Goal: Task Accomplishment & Management: Complete application form

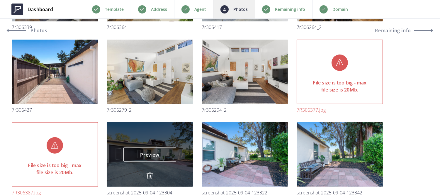
scroll to position [778, 0]
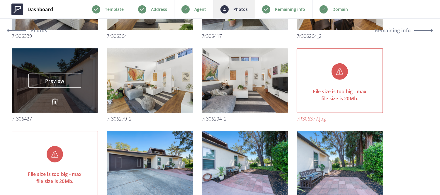
drag, startPoint x: 129, startPoint y: 134, endPoint x: 75, endPoint y: 58, distance: 94.0
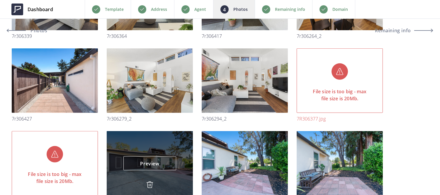
drag, startPoint x: 75, startPoint y: 58, endPoint x: 168, endPoint y: 148, distance: 130.3
click at [168, 148] on div "Preview Preview" at bounding box center [150, 163] width 86 height 65
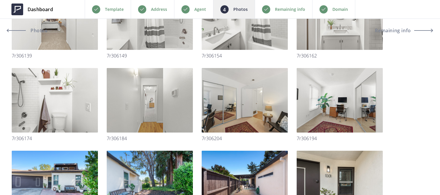
scroll to position [343, 0]
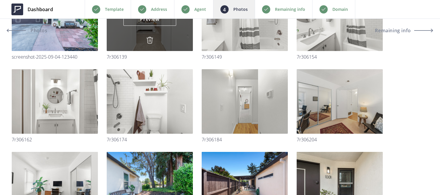
drag, startPoint x: 135, startPoint y: 159, endPoint x: 147, endPoint y: 33, distance: 125.9
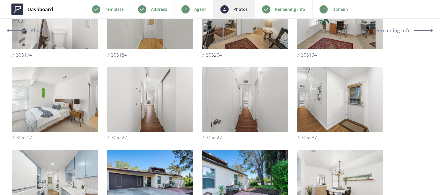
scroll to position [511, 0]
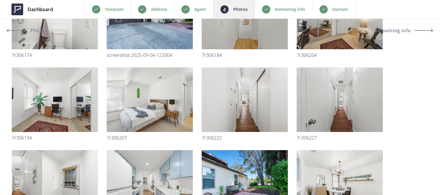
drag, startPoint x: 231, startPoint y: 160, endPoint x: 224, endPoint y: 51, distance: 109.4
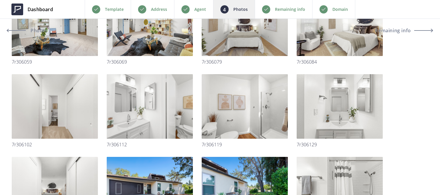
scroll to position [244, 0]
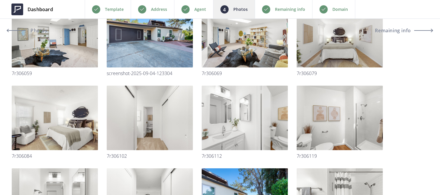
drag, startPoint x: 221, startPoint y: 173, endPoint x: 214, endPoint y: 80, distance: 93.0
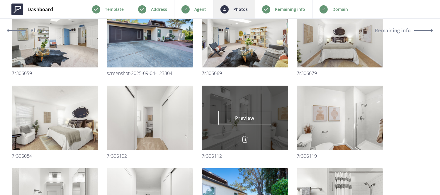
drag, startPoint x: 214, startPoint y: 80, endPoint x: 207, endPoint y: 95, distance: 16.3
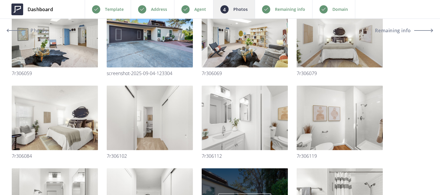
drag, startPoint x: 207, startPoint y: 95, endPoint x: 241, endPoint y: 178, distance: 89.9
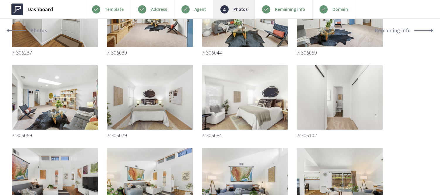
scroll to position [264, 0]
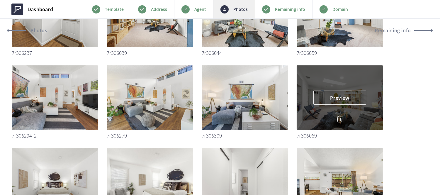
drag, startPoint x: 340, startPoint y: 163, endPoint x: 335, endPoint y: 126, distance: 36.7
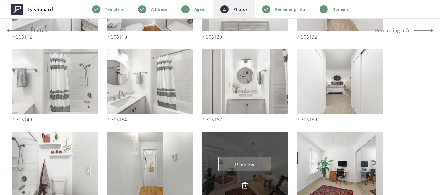
scroll to position [694, 0]
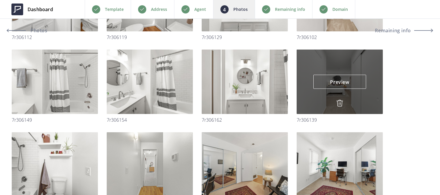
click at [340, 103] on img at bounding box center [340, 103] width 7 height 7
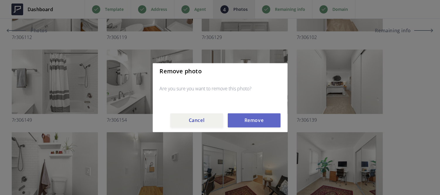
click at [257, 121] on button "Remove" at bounding box center [254, 120] width 53 height 14
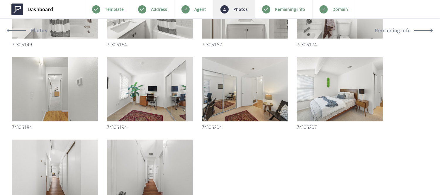
scroll to position [845, 0]
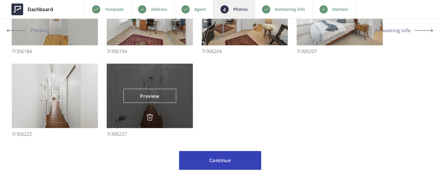
click at [151, 117] on img at bounding box center [149, 117] width 7 height 7
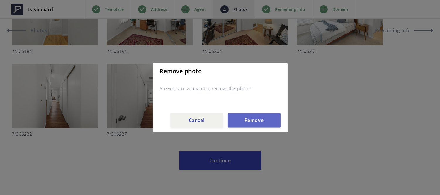
click at [255, 116] on button "Remove" at bounding box center [254, 120] width 53 height 14
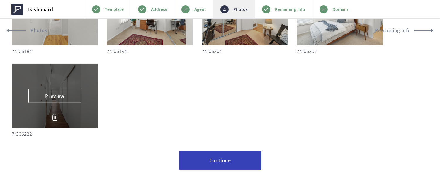
click at [53, 115] on img at bounding box center [54, 117] width 7 height 7
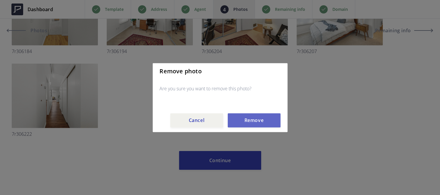
click at [242, 119] on button "Remove" at bounding box center [254, 120] width 53 height 14
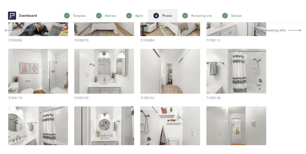
scroll to position [769, 0]
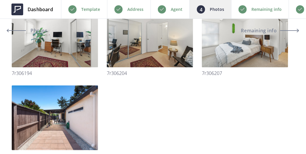
scroll to position [1135, 0]
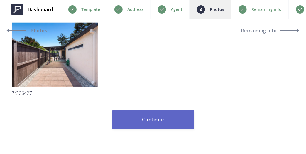
drag, startPoint x: 127, startPoint y: 53, endPoint x: 124, endPoint y: 124, distance: 71.4
click at [124, 124] on button "Continue" at bounding box center [153, 119] width 82 height 19
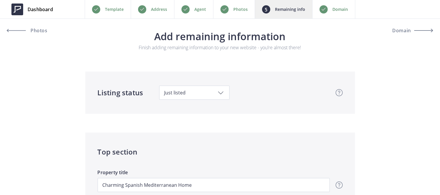
click at [231, 11] on div "Photos" at bounding box center [234, 9] width 42 height 18
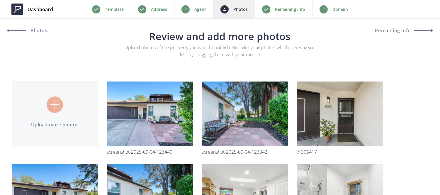
type input "C:\fakepath\Screenshot 2025-09-04 210728.png"
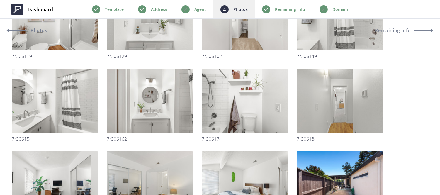
scroll to position [845, 0]
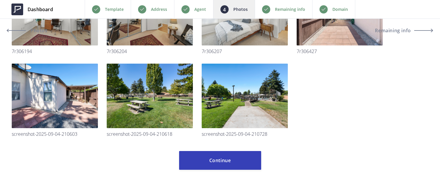
drag, startPoint x: 174, startPoint y: 1, endPoint x: 329, endPoint y: 96, distance: 182.2
click at [281, 13] on div "Remaining info" at bounding box center [284, 9] width 58 height 18
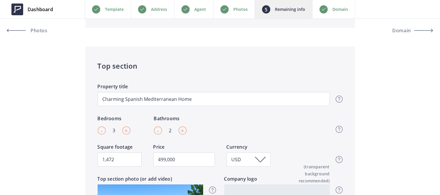
scroll to position [86, 0]
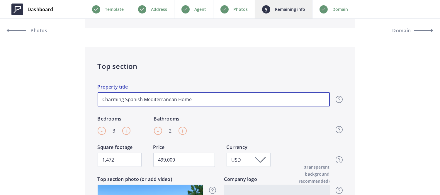
click at [223, 97] on input "Charming Spanish Mediterranean Home" at bounding box center [214, 99] width 232 height 14
type input "499,000"
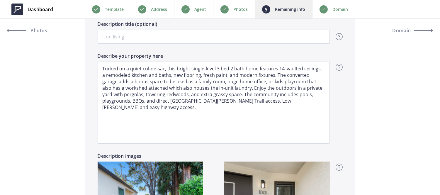
scroll to position [407, 0]
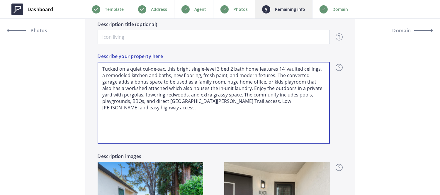
drag, startPoint x: 174, startPoint y: 69, endPoint x: 256, endPoint y: 71, distance: 81.9
click at [256, 71] on textarea "Tucked on a quiet cul-de-sac, this bright single-level 3 bed 2 bath home featur…" at bounding box center [214, 103] width 232 height 82
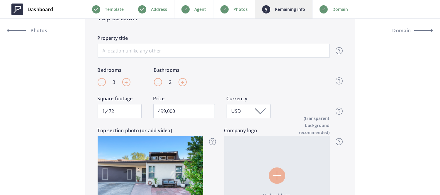
scroll to position [135, 0]
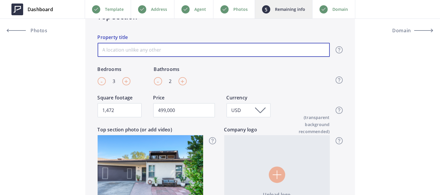
click at [205, 47] on input "Property title" at bounding box center [214, 50] width 232 height 14
paste input "bright single-level 3 bed 2 bath home"
type input "bright single-level 3 bed 2 bath home"
type input "499,000"
click at [105, 51] on input "bright single-level 3 bed 2 bath home" at bounding box center [214, 50] width 232 height 14
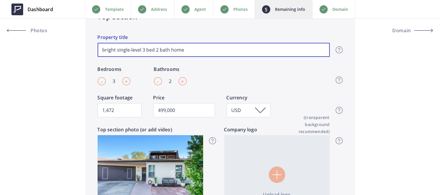
type input "right single-level 3 bed 2 bath home"
type input "499,000"
type input "right single-level 3 bed 2 bath home"
type input "499,000"
type input "Bright single-level 3 bed 2 bath home"
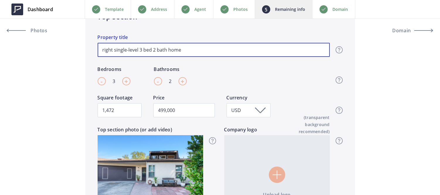
type input "499,000"
click at [119, 49] on input "Bright single-level 3 bed 2 bath home" at bounding box center [214, 50] width 232 height 14
type input "Bright ingle-level 3 bed 2 bath home"
type input "499,000"
type input "Bright Single-level 3 bed 2 bath home"
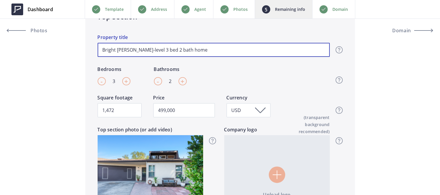
type input "499,000"
click at [148, 49] on input "Bright Single-level 3 bed 2 bath home" at bounding box center [214, 50] width 232 height 14
type input "Bright Single-level 3 ed 2 bath home"
type input "499,000"
type input "Bright Single-level 3 Bed 2 bath home"
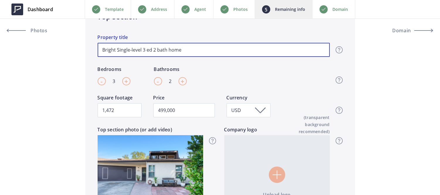
type input "499,000"
click at [163, 48] on input "Bright Single-level 3 Bed 2 bath home" at bounding box center [214, 50] width 232 height 14
type input "Bright Single-level 3 Bed 2 ath home"
type input "499,000"
type input "Bright Single-level 3 Bed 2 Bath home"
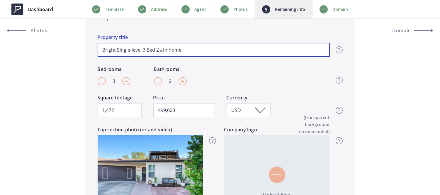
type input "499,000"
click at [174, 48] on input "Bright Single-level 3 Bed 2 Bath home" at bounding box center [214, 50] width 232 height 14
type input "Bright Single-level 3 Bed 2 Bath ome"
type input "499,000"
type input "Bright Single-level 3 Bed 2 Bath Home"
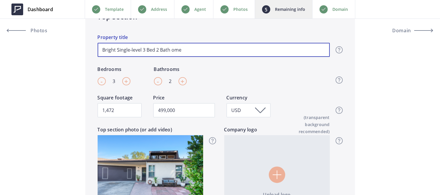
type input "499,000"
type input "Bright Single-level 3 Bed 2 Bath Home"
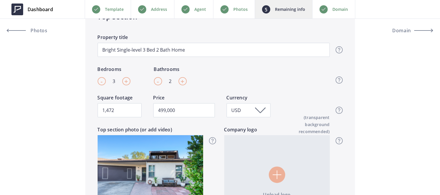
click at [241, 78] on div "- 3 + Bedrooms - 2 + Bathrooms Top section - Beds & Baths Please enter the amou…" at bounding box center [214, 80] width 232 height 28
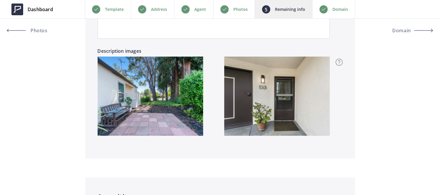
scroll to position [513, 0]
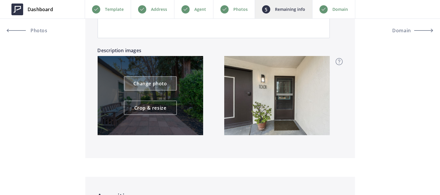
click at [157, 77] on link "Change photo" at bounding box center [150, 84] width 53 height 14
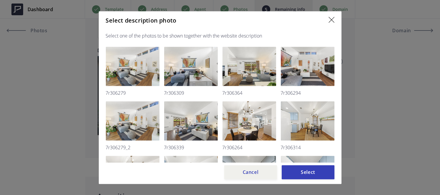
scroll to position [110, 0]
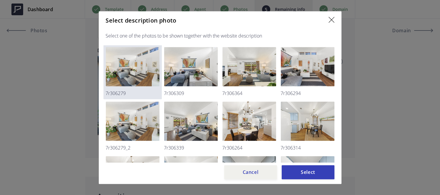
click at [140, 71] on img at bounding box center [133, 66] width 54 height 39
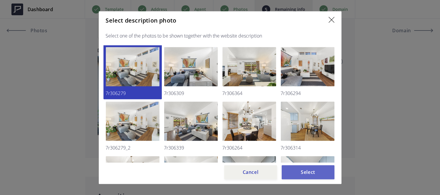
click at [310, 171] on button "Select" at bounding box center [308, 172] width 53 height 14
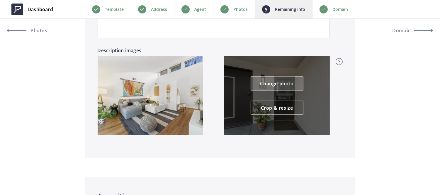
click at [290, 85] on link "Change photo" at bounding box center [277, 84] width 53 height 14
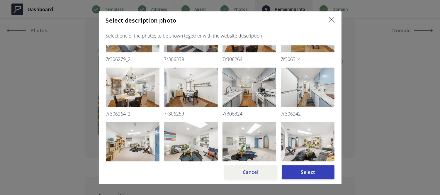
scroll to position [199, 0]
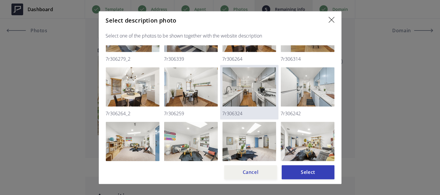
click at [257, 86] on img at bounding box center [250, 86] width 54 height 39
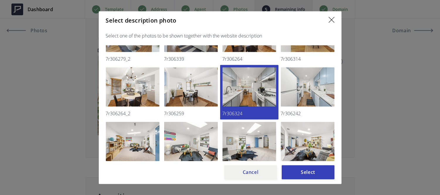
click at [323, 183] on div "Select description photo Select one of the photos to be shown together with the…" at bounding box center [220, 97] width 243 height 173
click at [321, 179] on button "Select" at bounding box center [308, 172] width 53 height 14
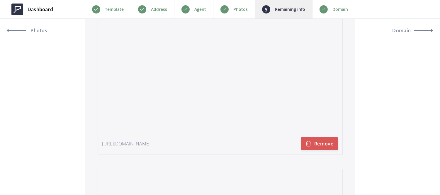
scroll to position [1201, 0]
click at [327, 144] on button "Remove" at bounding box center [319, 144] width 37 height 13
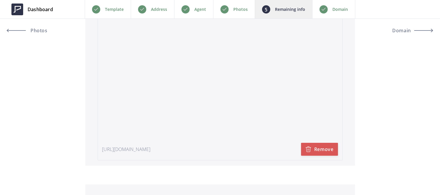
scroll to position [1222, 0]
click at [327, 147] on button "Remove" at bounding box center [319, 149] width 37 height 13
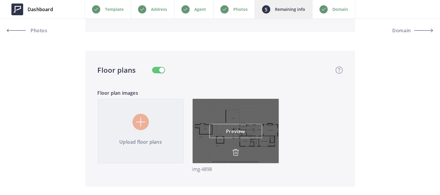
click at [235, 151] on img at bounding box center [235, 152] width 7 height 7
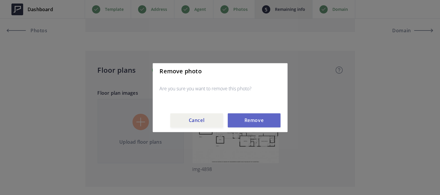
click at [254, 119] on button "Remove" at bounding box center [254, 120] width 53 height 14
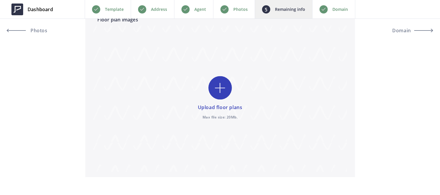
scroll to position [1296, 0]
click at [212, 142] on input "file" at bounding box center [220, 98] width 254 height 146
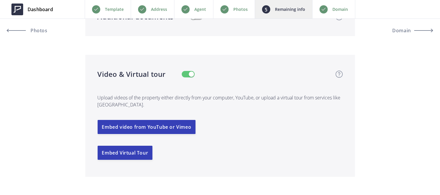
scroll to position [1065, 0]
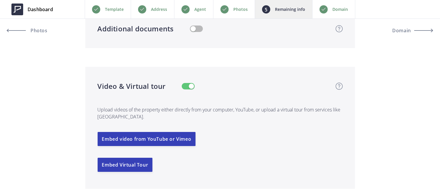
click at [186, 86] on button "button" at bounding box center [188, 86] width 13 height 6
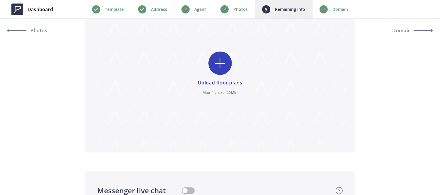
scroll to position [1166, 0]
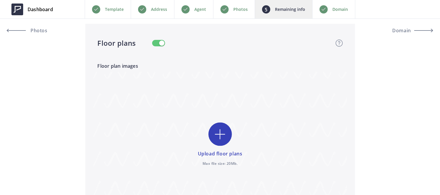
click at [150, 41] on div "Floor plans Floor plans Floor plans, especially 3D ones, can help viewers bette…" at bounding box center [214, 43] width 232 height 11
click at [154, 43] on button "button" at bounding box center [158, 43] width 13 height 6
type input "499,000"
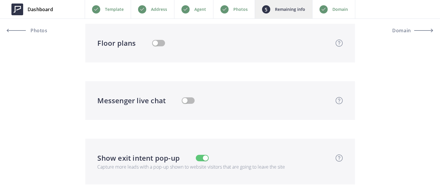
click at [342, 12] on p "Domain" at bounding box center [341, 9] width 16 height 7
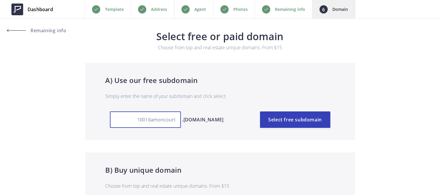
click at [174, 119] on input "1001damoncourt" at bounding box center [145, 120] width 71 height 16
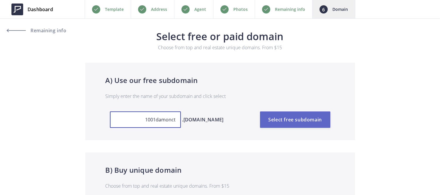
type input "1001damonct"
click at [309, 113] on button "Select free subdomain" at bounding box center [295, 120] width 70 height 16
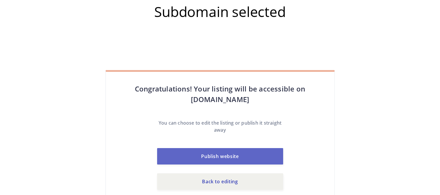
click at [259, 156] on button "Publish website" at bounding box center [220, 156] width 126 height 16
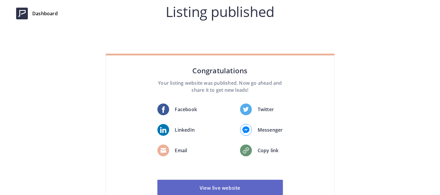
click at [239, 189] on link "View live website" at bounding box center [221, 188] width 126 height 16
